Goal: Check status: Check status

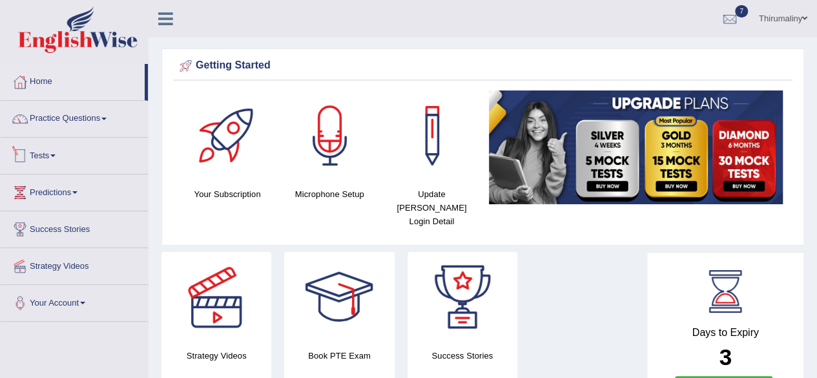
click at [56, 154] on span at bounding box center [52, 155] width 5 height 3
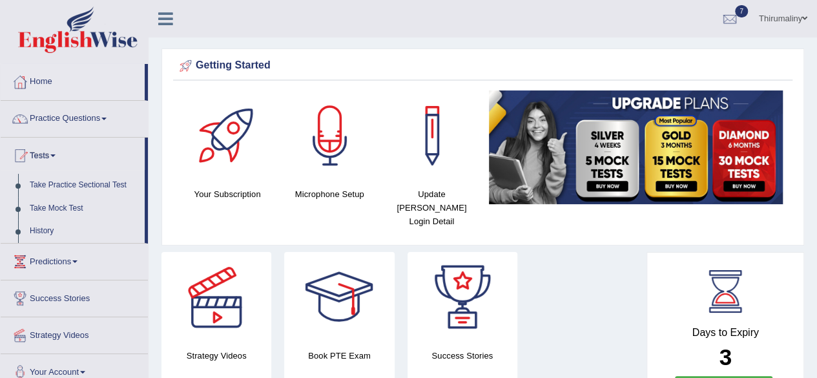
click at [56, 154] on span at bounding box center [52, 155] width 5 height 3
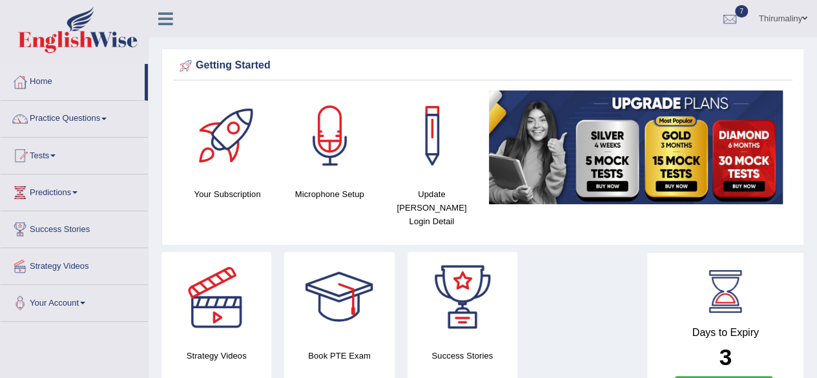
click at [56, 154] on span at bounding box center [52, 155] width 5 height 3
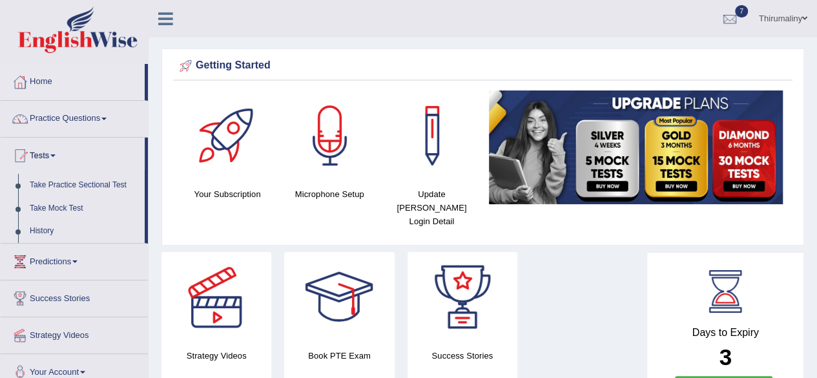
click at [56, 154] on span at bounding box center [52, 155] width 5 height 3
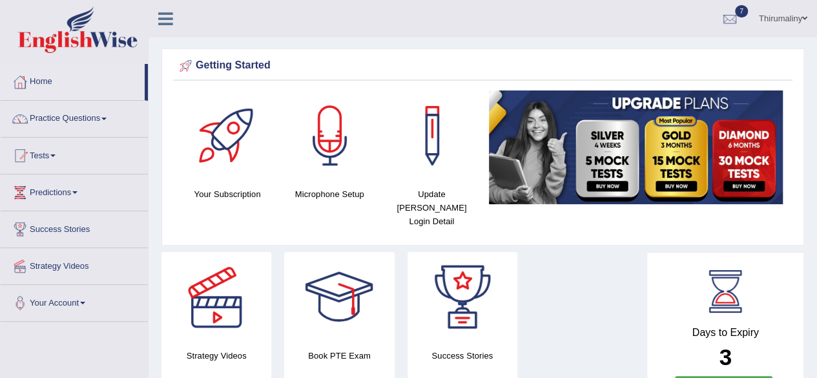
click at [56, 154] on span at bounding box center [52, 155] width 5 height 3
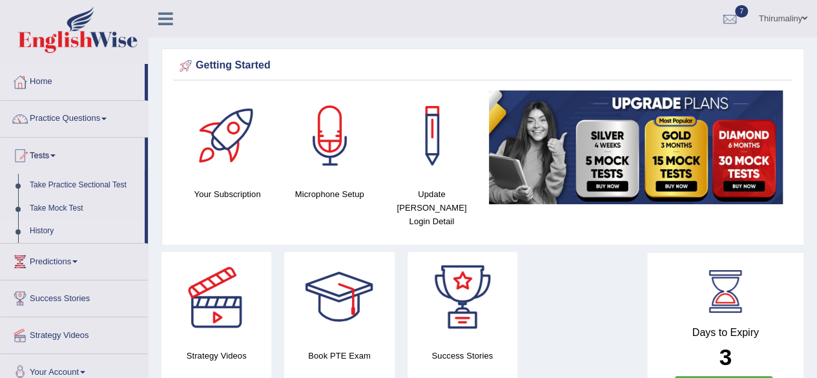
click at [50, 233] on link "History" at bounding box center [84, 231] width 121 height 23
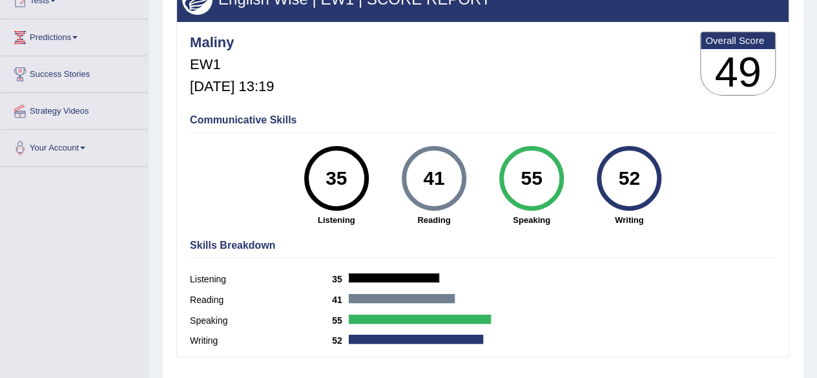
scroll to position [155, 0]
click at [424, 194] on div "41" at bounding box center [433, 178] width 47 height 54
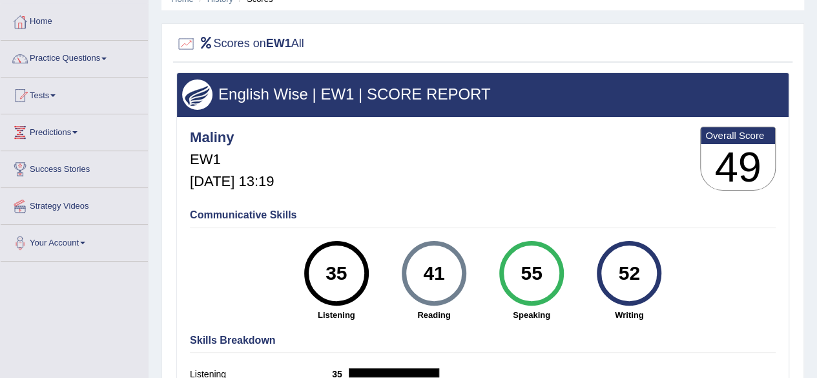
scroll to position [34, 0]
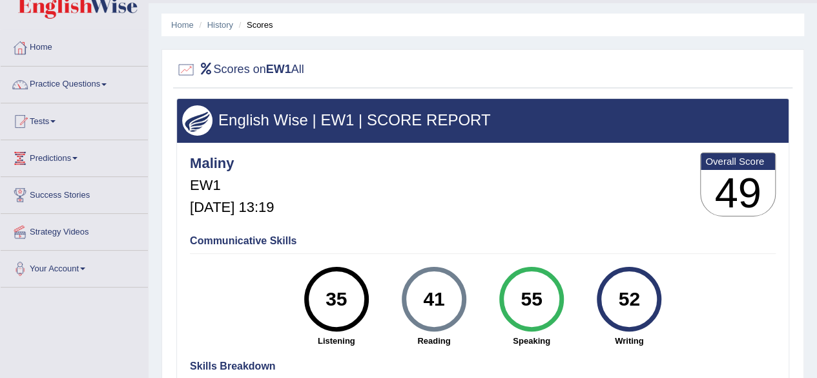
click at [265, 23] on li "Scores" at bounding box center [254, 25] width 37 height 12
click at [260, 28] on li "Scores" at bounding box center [254, 25] width 37 height 12
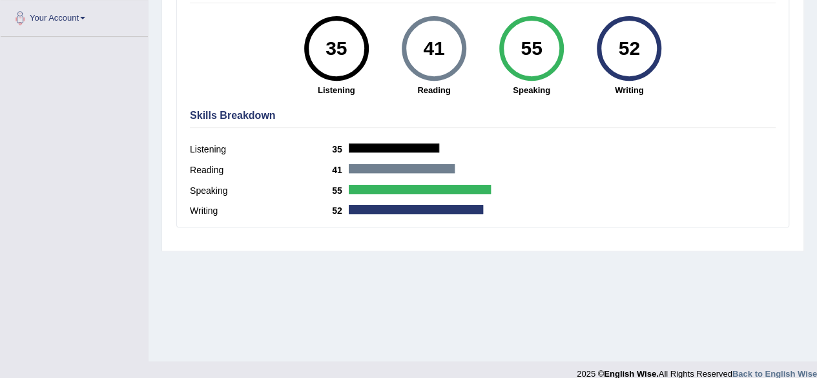
scroll to position [292, 0]
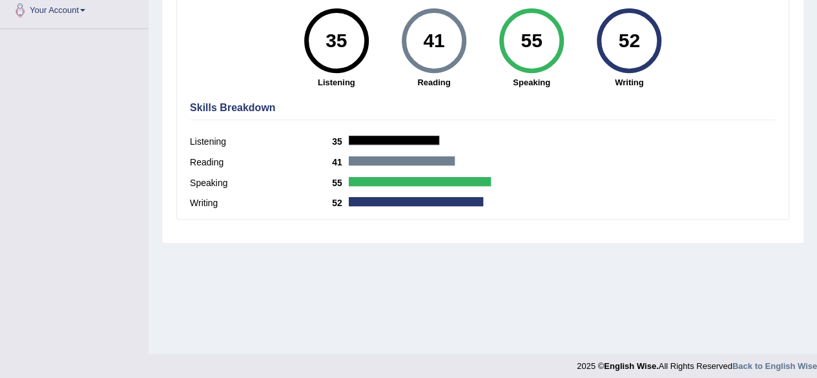
click at [205, 184] on label "Speaking" at bounding box center [261, 183] width 142 height 14
click at [208, 159] on label "Reading" at bounding box center [261, 163] width 142 height 14
click at [205, 139] on label "Listening" at bounding box center [261, 142] width 142 height 14
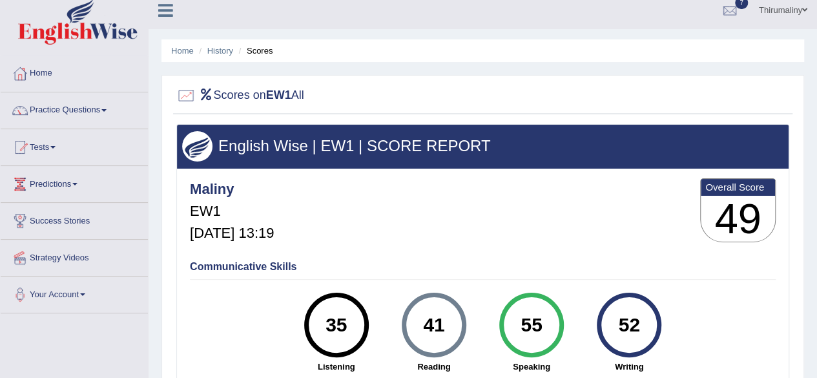
scroll to position [0, 0]
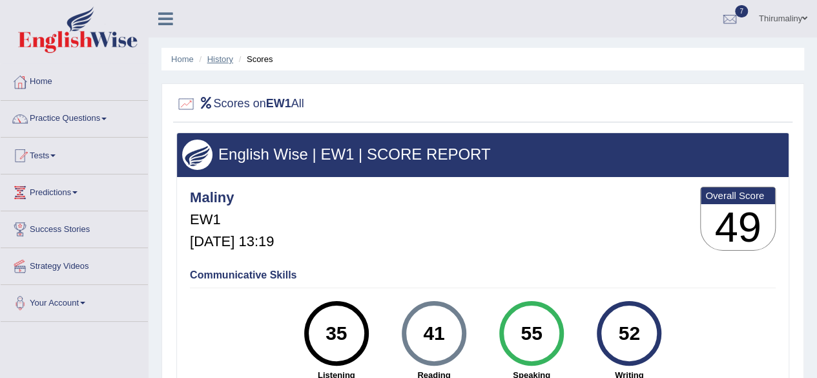
click at [217, 57] on link "History" at bounding box center [220, 59] width 26 height 10
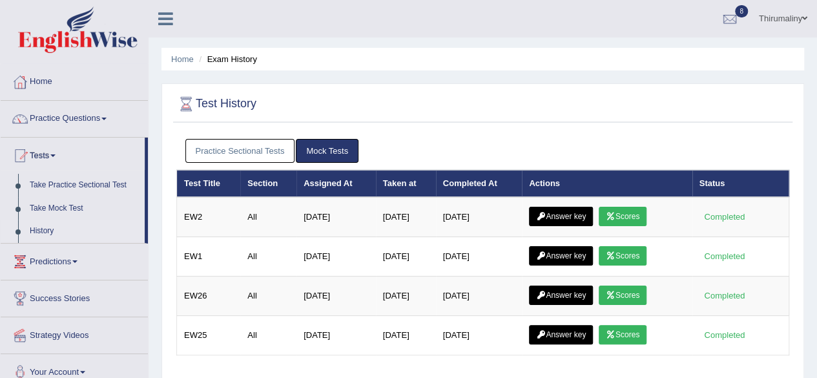
click at [571, 214] on link "Answer key" at bounding box center [561, 216] width 64 height 19
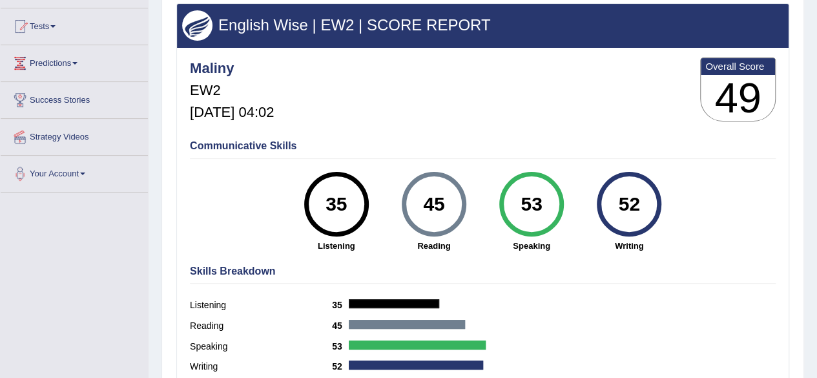
click at [816, 249] on html "Toggle navigation Home Practice Questions Speaking Practice Read Aloud Repeat S…" at bounding box center [408, 60] width 817 height 378
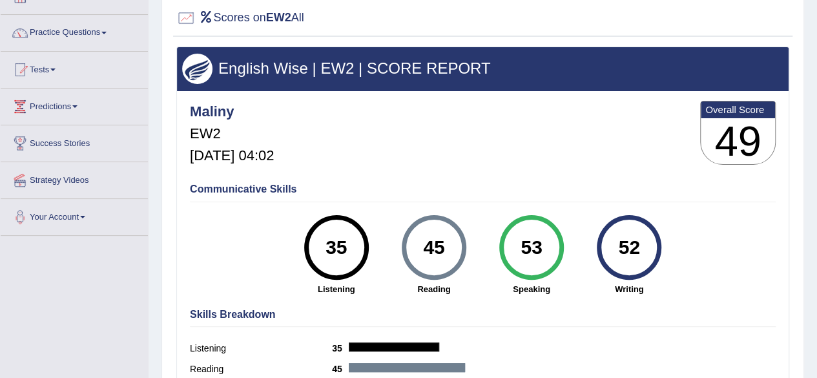
scroll to position [60, 0]
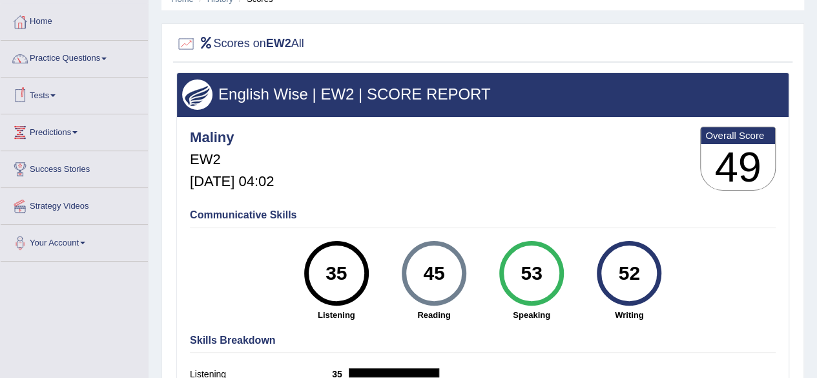
click at [57, 97] on link "Tests" at bounding box center [74, 93] width 147 height 32
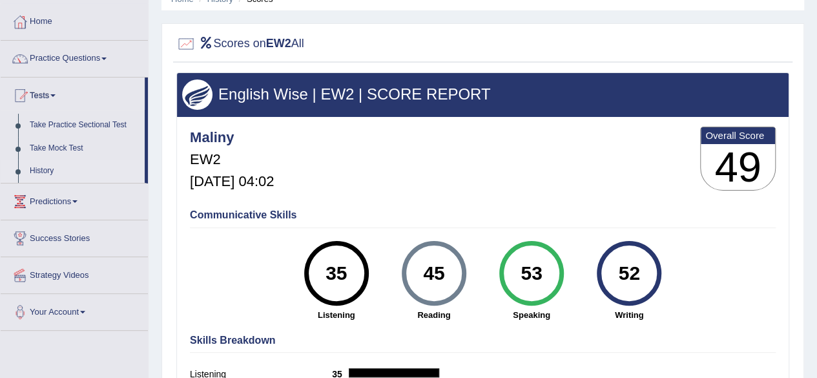
click at [36, 169] on link "History" at bounding box center [84, 170] width 121 height 23
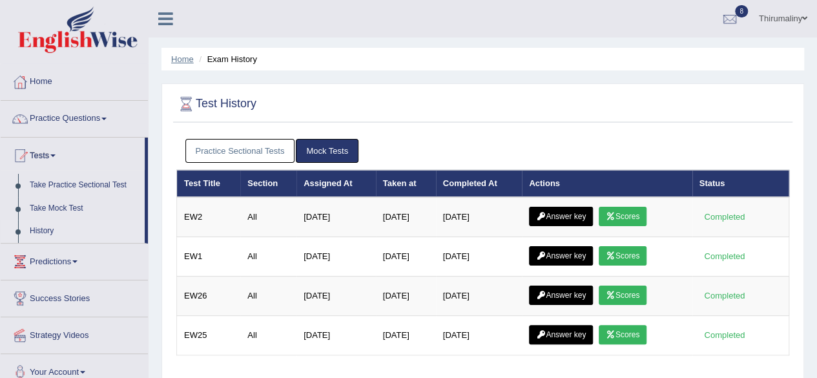
click at [188, 55] on link "Home" at bounding box center [182, 59] width 23 height 10
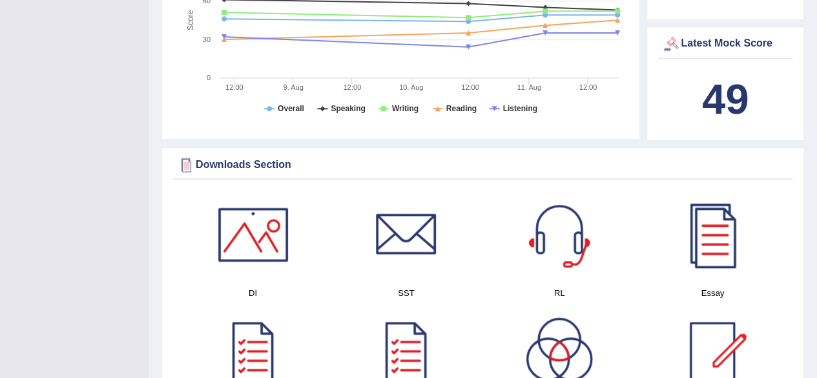
scroll to position [542, 0]
